Goal: Information Seeking & Learning: Learn about a topic

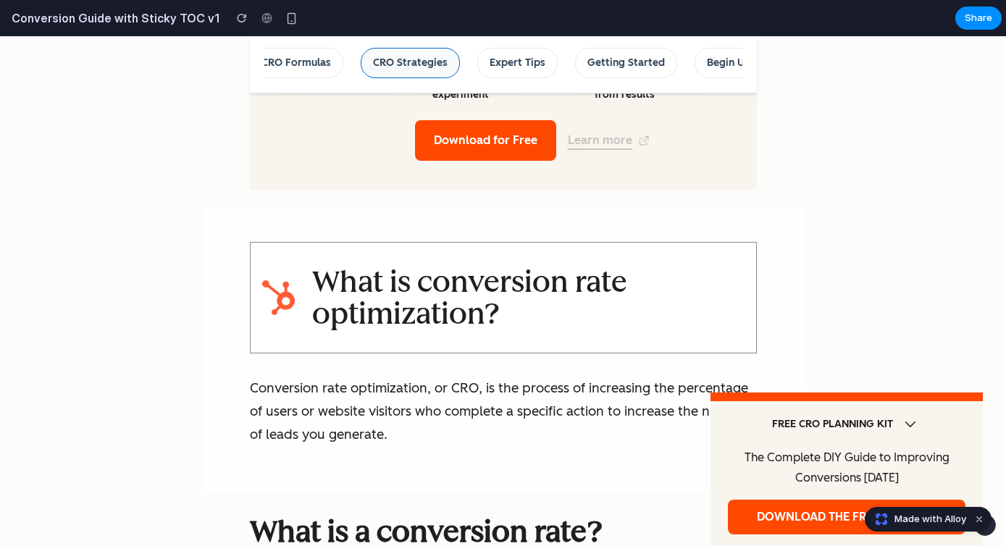
scroll to position [0, 609]
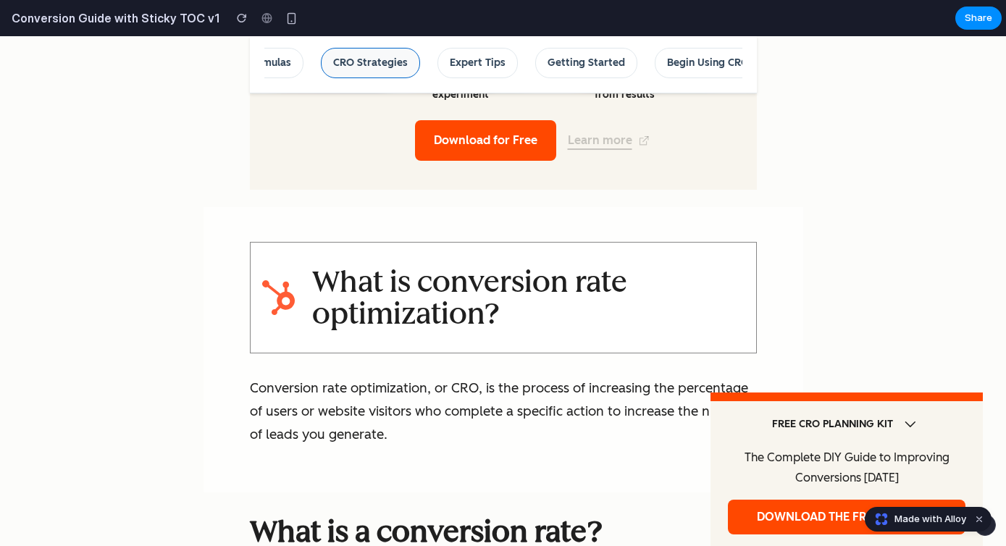
click at [535, 64] on link "Getting Started" at bounding box center [586, 63] width 102 height 31
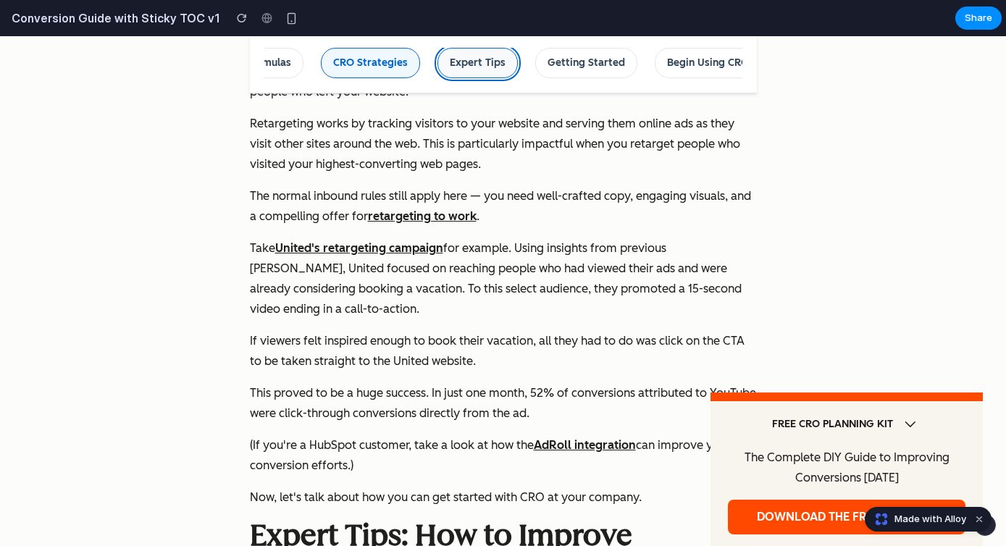
click at [444, 64] on link "Expert Tips" at bounding box center [477, 63] width 80 height 31
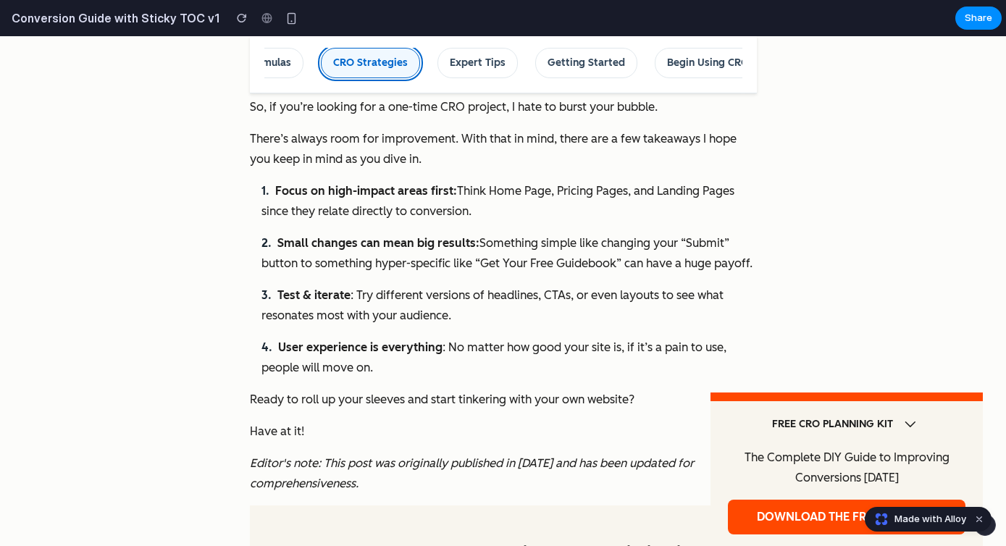
click at [370, 60] on link "CRO Strategies" at bounding box center [370, 63] width 99 height 31
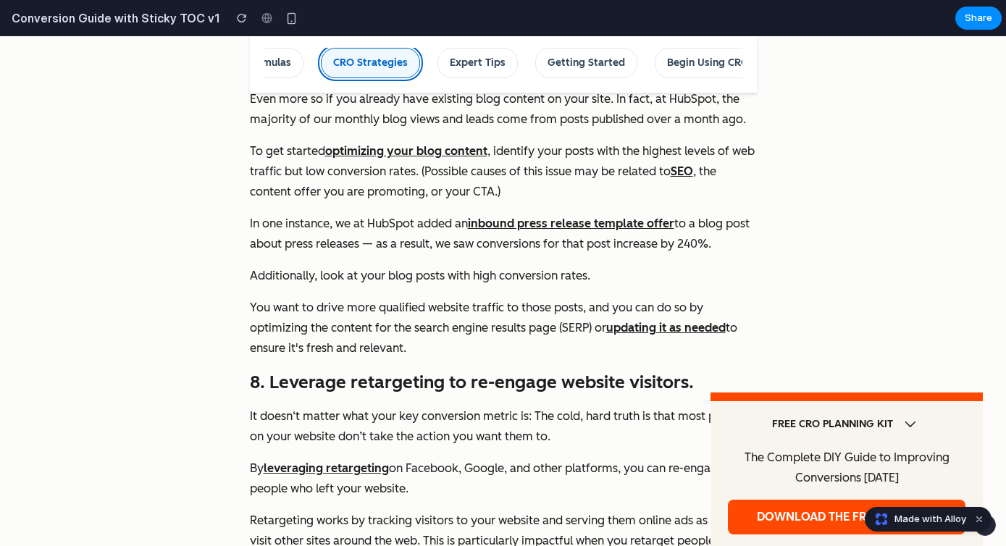
scroll to position [10072, 0]
